Goal: Task Accomplishment & Management: Manage account settings

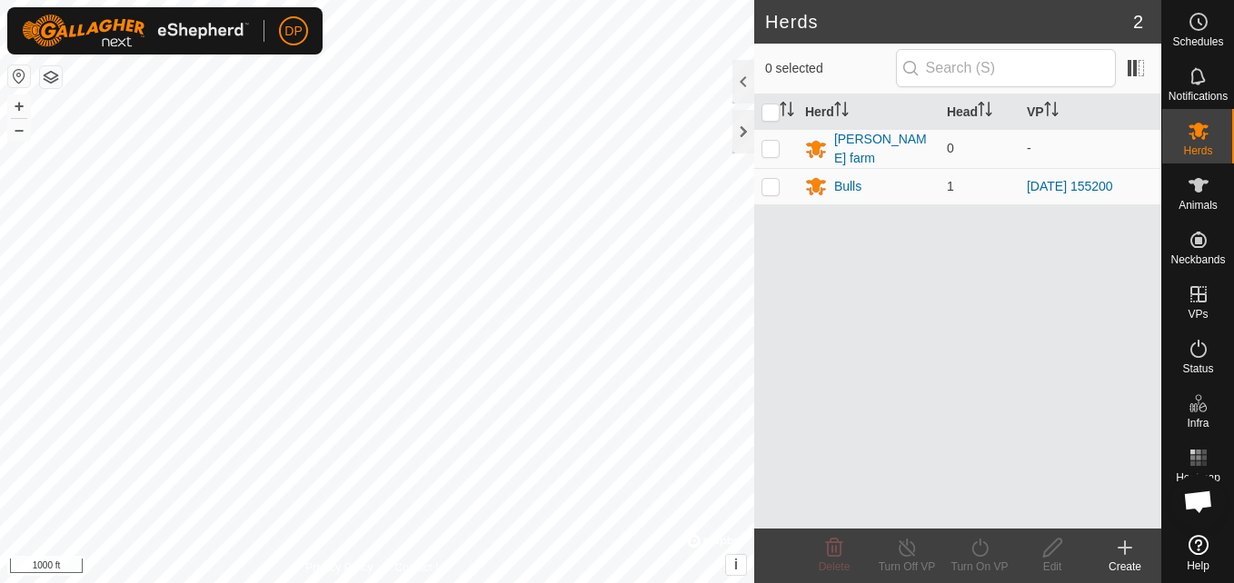
scroll to position [1032, 0]
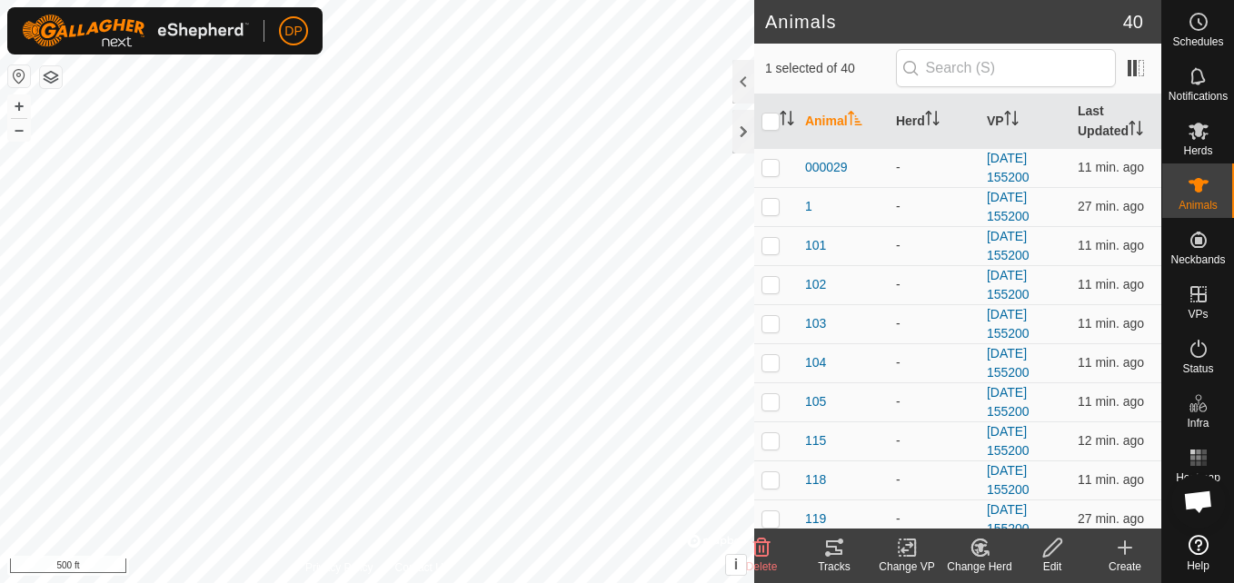
click at [831, 546] on icon at bounding box center [834, 548] width 16 height 15
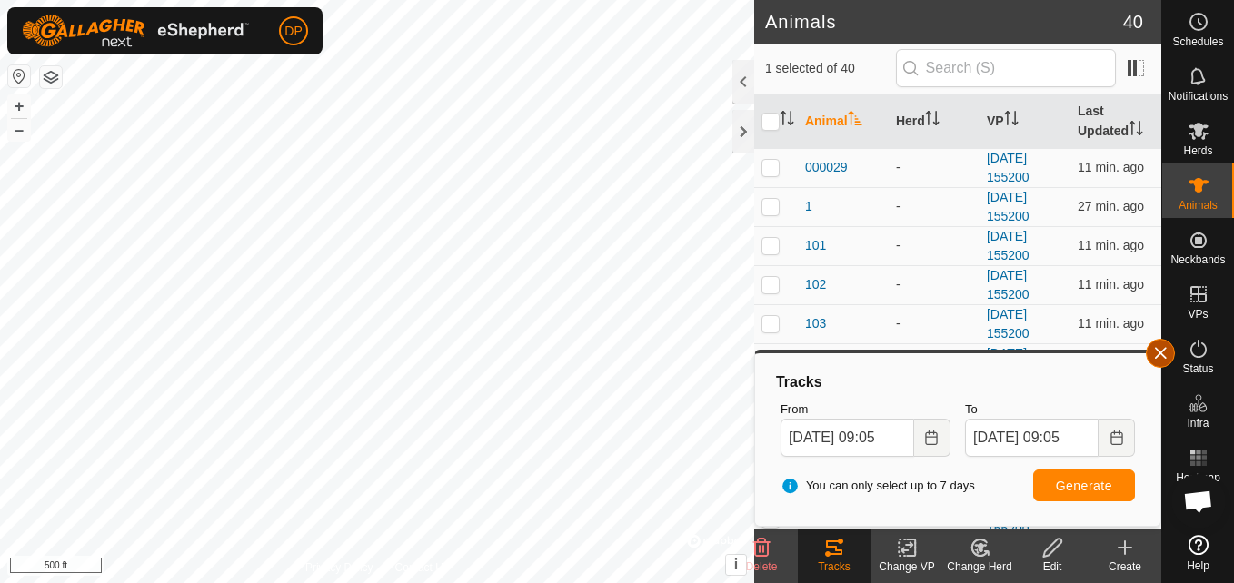
click at [1158, 352] on button "button" at bounding box center [1160, 353] width 29 height 29
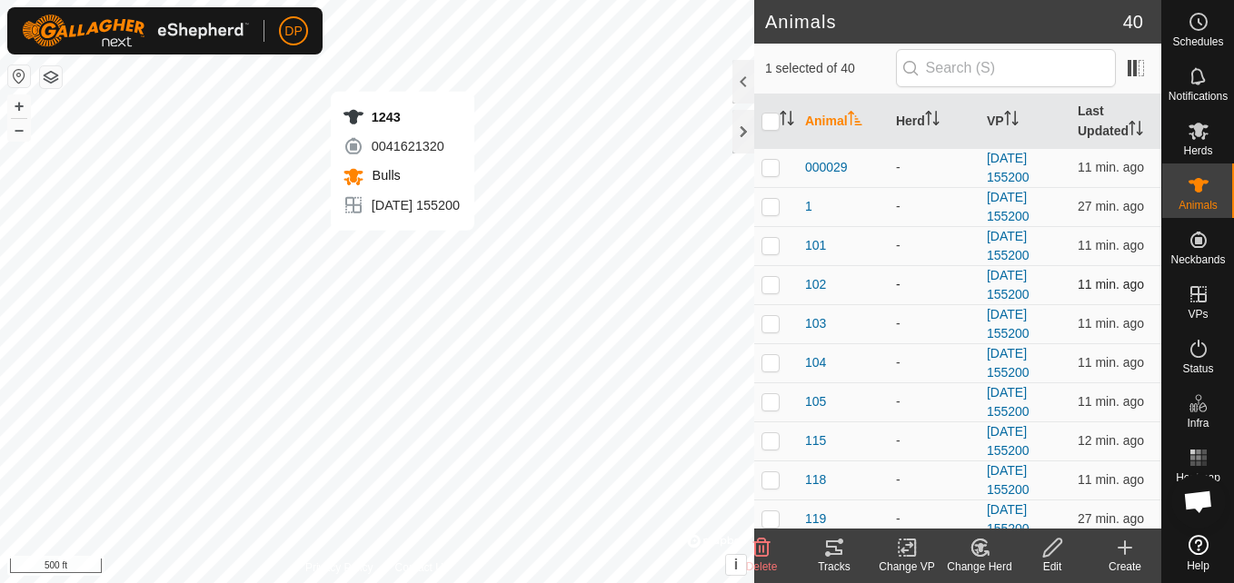
checkbox input "false"
